Goal: Check status: Check status

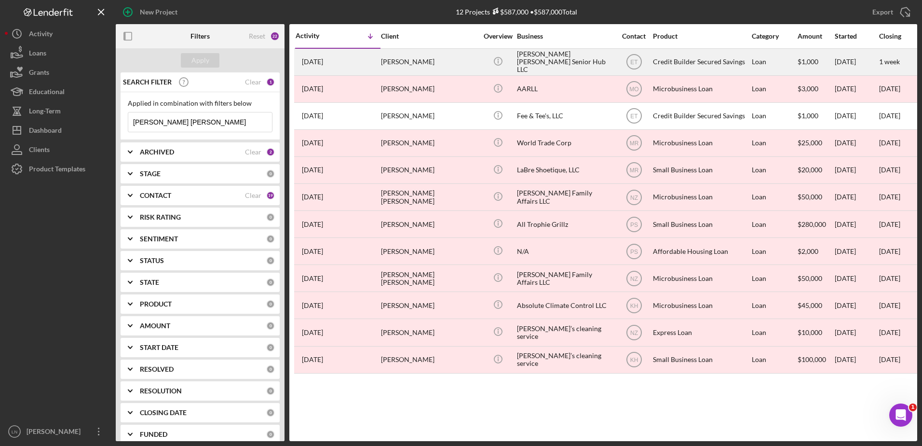
click at [561, 56] on div "[PERSON_NAME] [PERSON_NAME] Senior Hub LLC" at bounding box center [565, 62] width 96 height 26
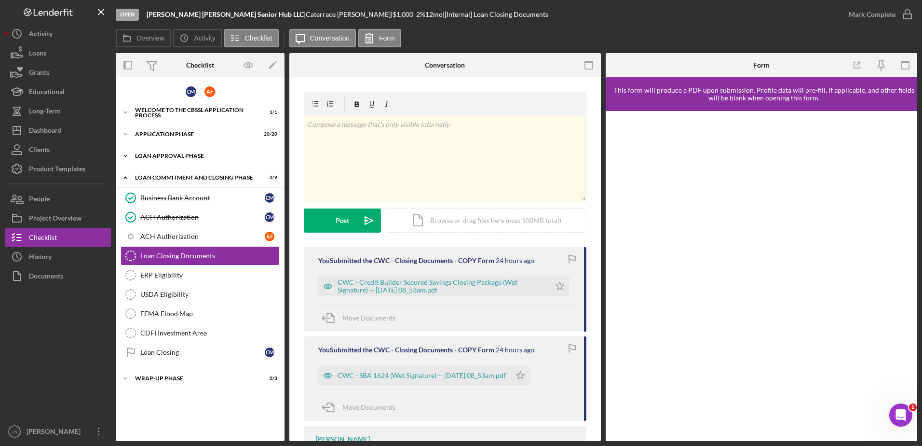
click at [185, 161] on div "Icon/Expander Loan Approval Phase 2 / 2" at bounding box center [200, 155] width 169 height 19
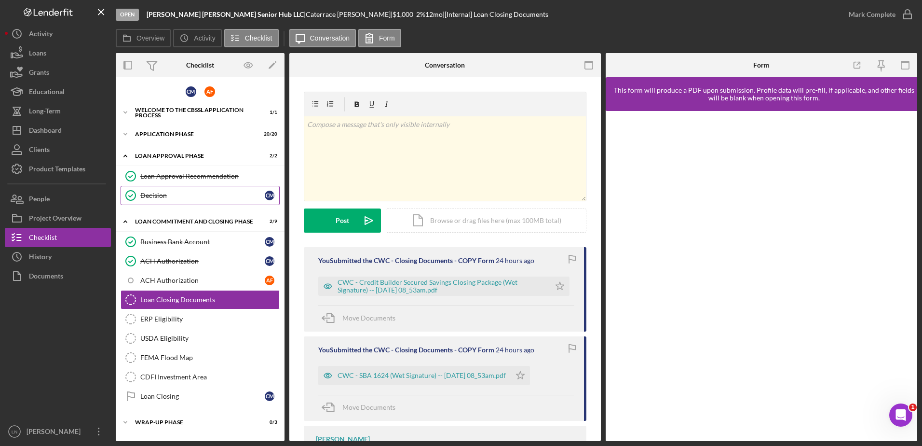
click at [193, 194] on div "Decision" at bounding box center [202, 195] width 124 height 8
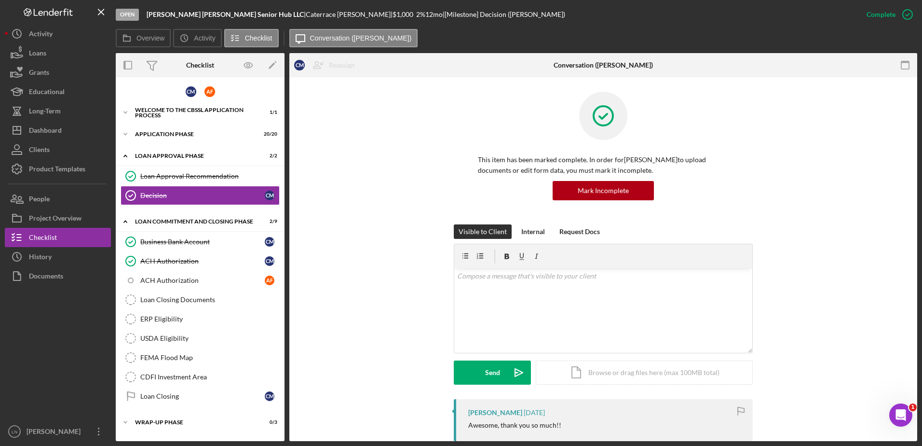
scroll to position [204, 0]
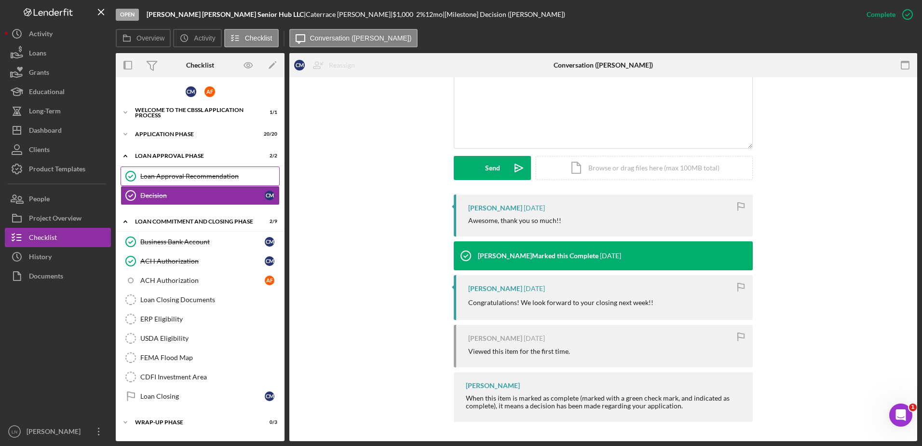
click at [179, 171] on link "Loan Approval Recommendation Loan Approval Recommendation" at bounding box center [200, 175] width 159 height 19
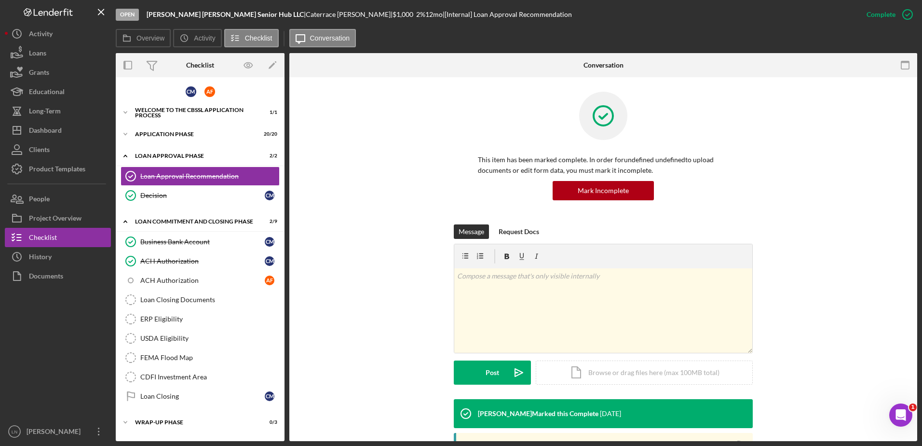
scroll to position [56, 0]
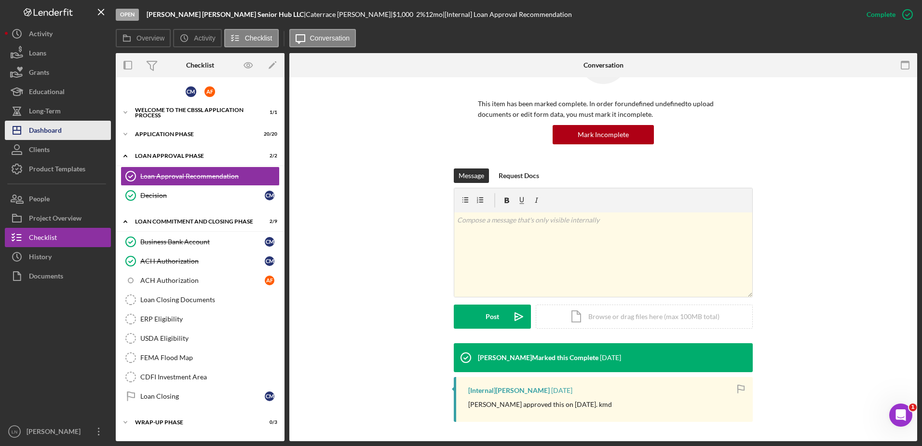
click at [74, 127] on button "Icon/Dashboard Dashboard" at bounding box center [58, 130] width 106 height 19
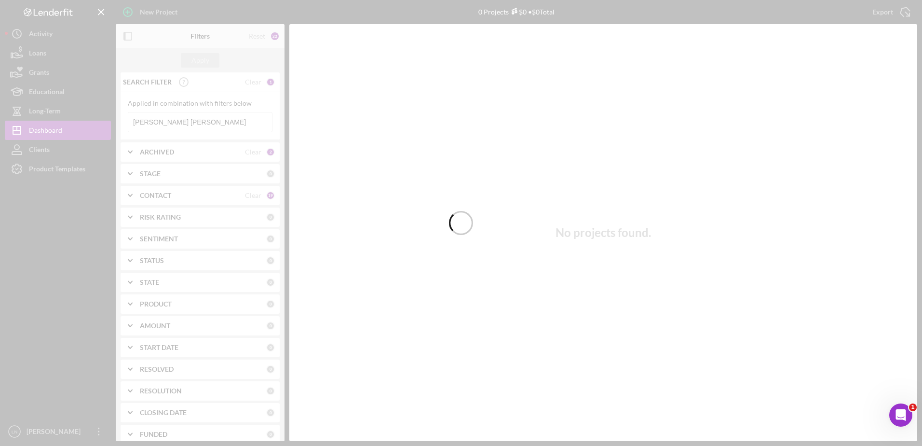
click at [190, 121] on div at bounding box center [461, 223] width 922 height 446
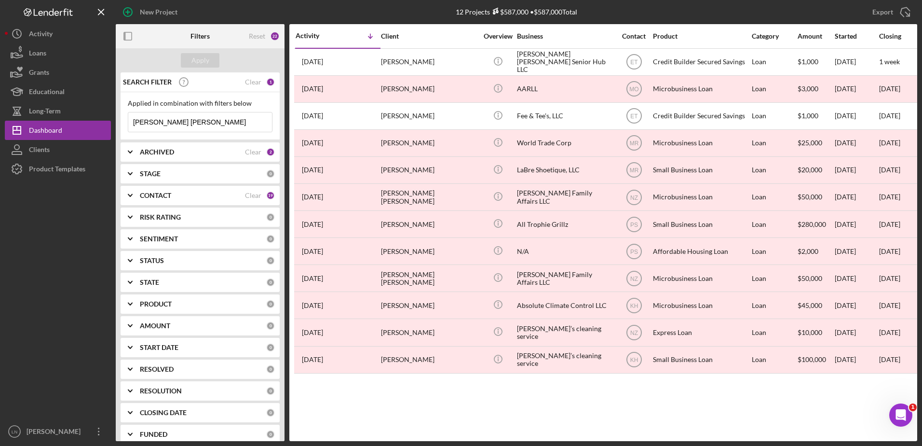
drag, startPoint x: 192, startPoint y: 123, endPoint x: 114, endPoint y: 127, distance: 78.2
click at [114, 127] on div "New Project 12 Projects $587,000 • $587,000 Total [PERSON_NAME] [PERSON_NAME] E…" at bounding box center [461, 220] width 912 height 441
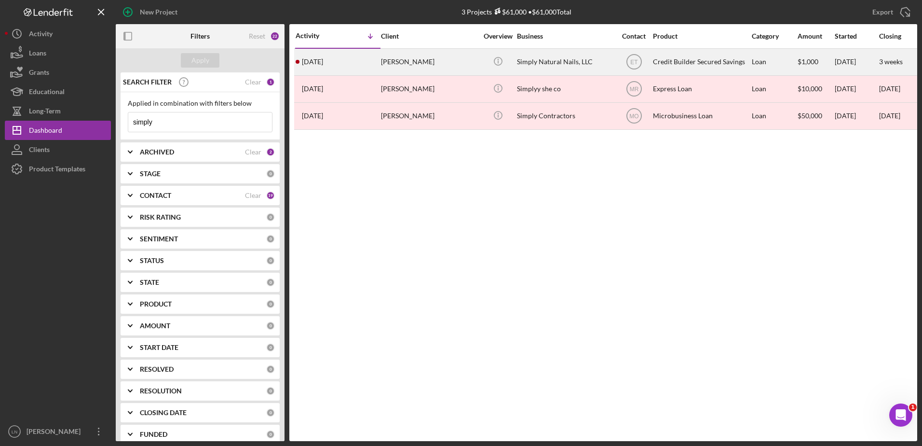
type input "simply"
click at [547, 64] on div "Simply Natural Nails, LLC" at bounding box center [565, 62] width 96 height 26
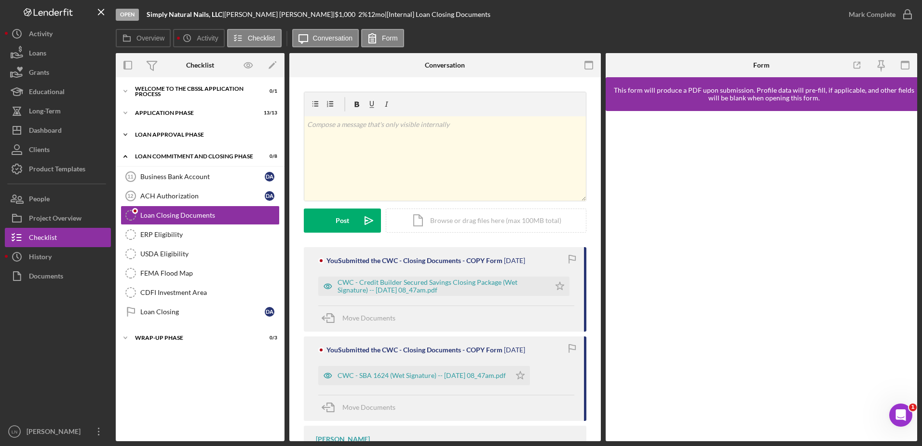
click at [196, 138] on div "Icon/Expander Loan Approval Phase 2 / 2" at bounding box center [200, 134] width 169 height 19
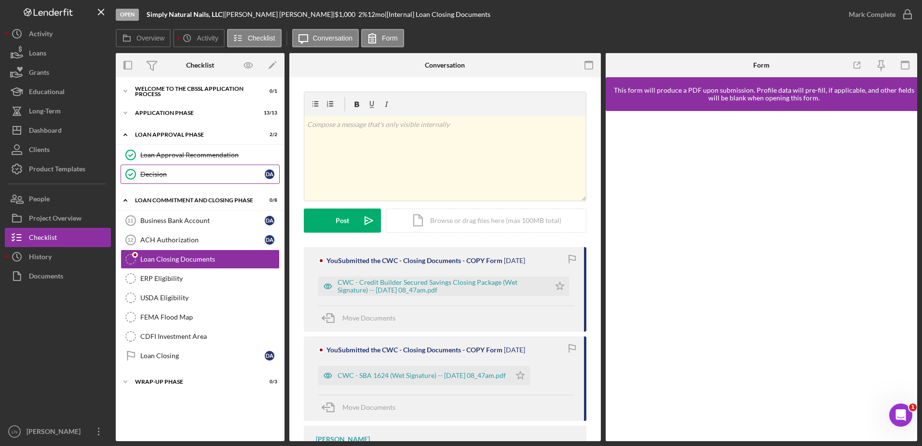
click at [185, 173] on div "Decision" at bounding box center [202, 174] width 124 height 8
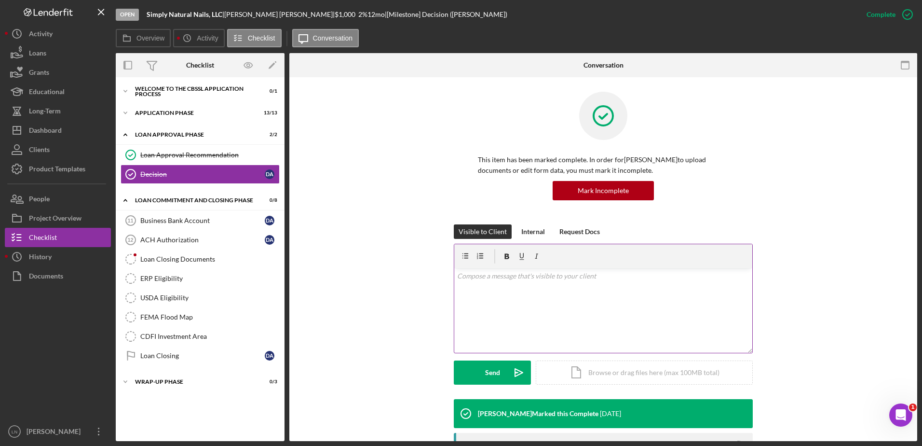
scroll to position [158, 0]
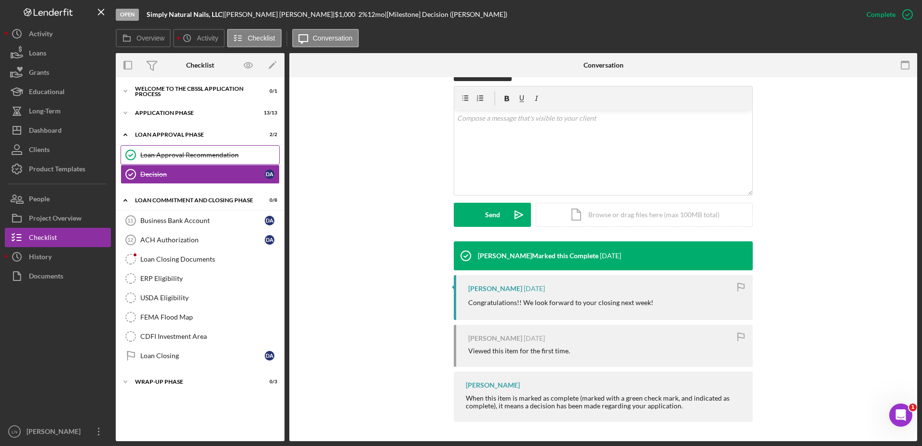
click at [204, 151] on div "Loan Approval Recommendation" at bounding box center [209, 155] width 139 height 8
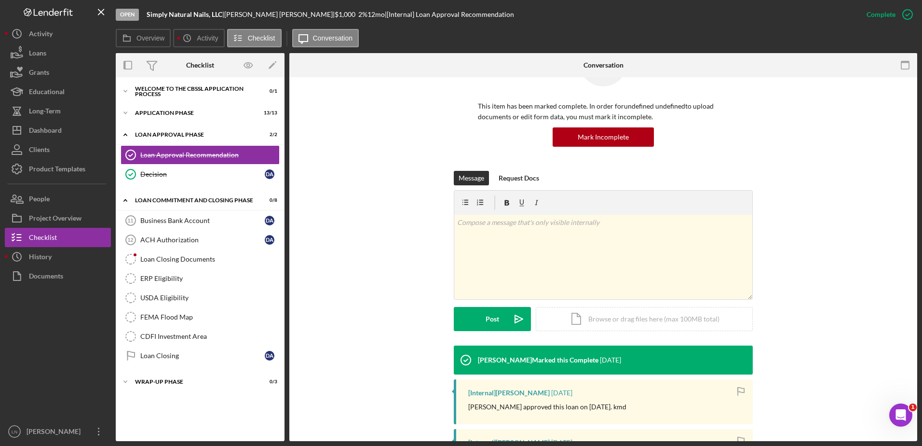
scroll to position [106, 0]
